Goal: Information Seeking & Learning: Learn about a topic

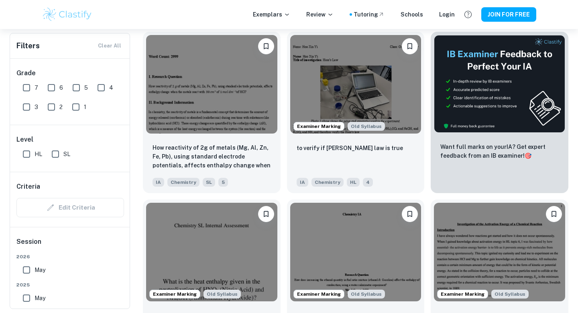
scroll to position [0, 861]
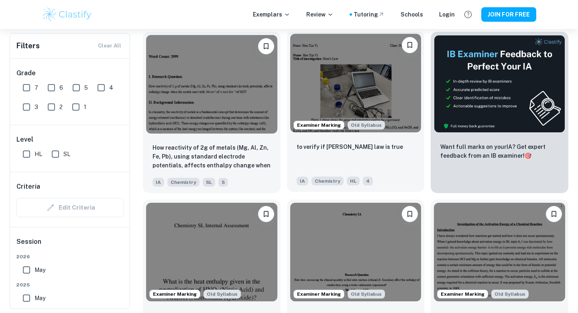
click at [327, 87] on img at bounding box center [355, 83] width 131 height 98
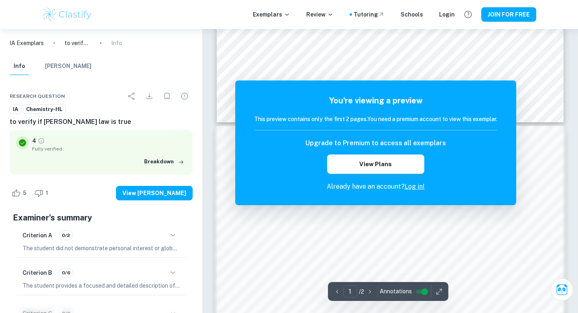
scroll to position [253, 0]
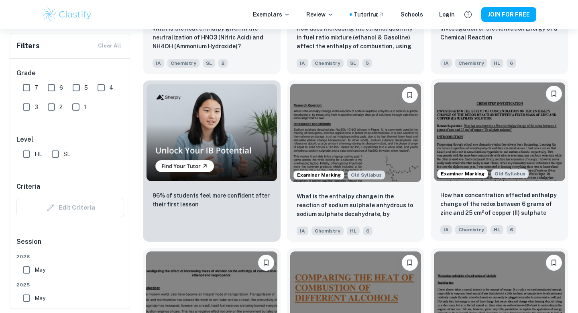
scroll to position [536, 0]
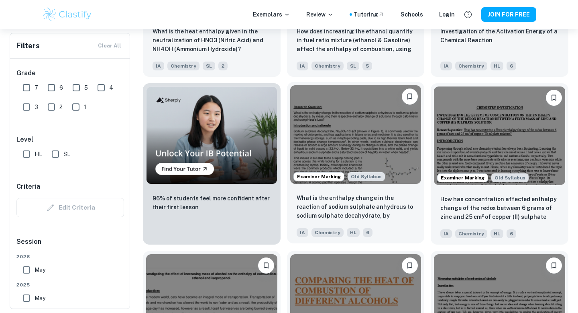
click at [379, 153] on img at bounding box center [355, 134] width 131 height 98
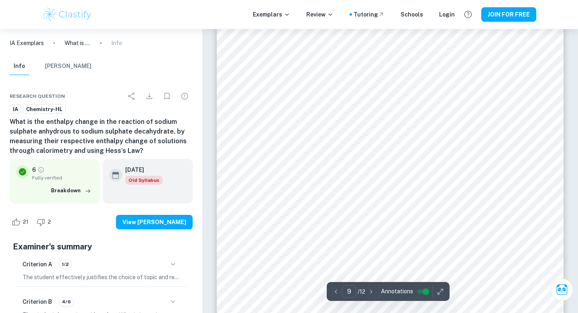
scroll to position [4251, 0]
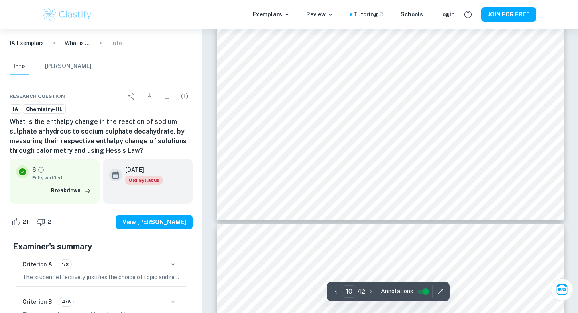
type input "11"
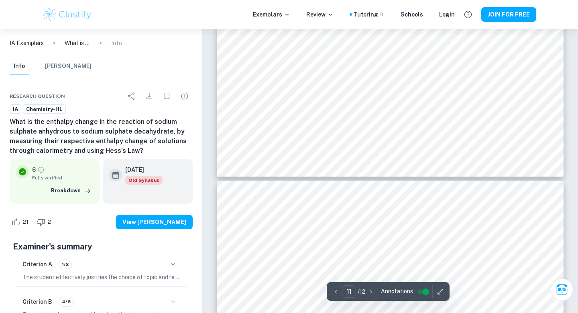
scroll to position [5466, 0]
